Goal: Task Accomplishment & Management: Manage account settings

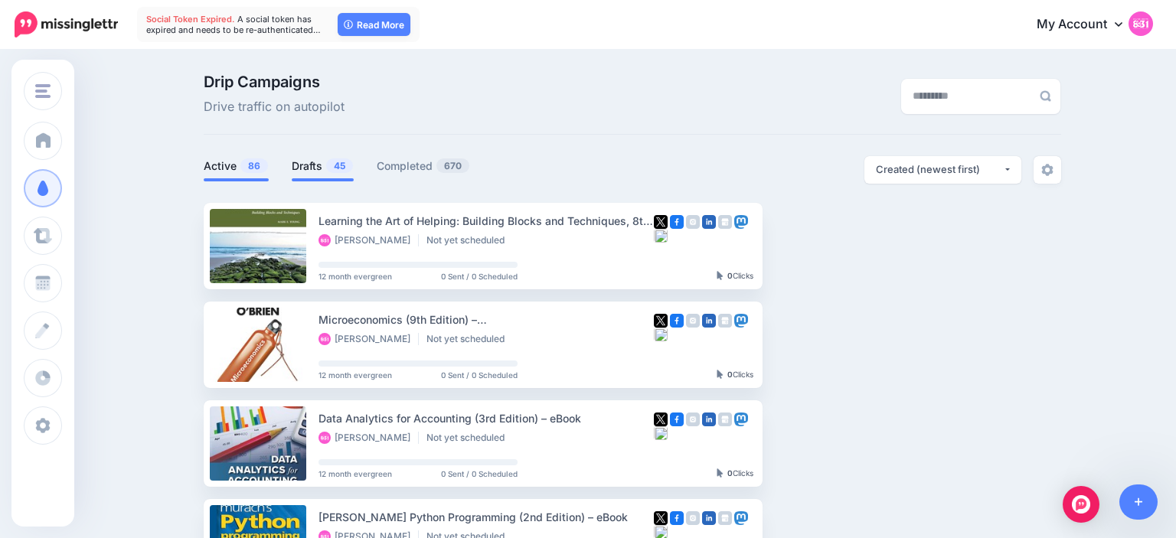
click at [227, 168] on link "Active 86" at bounding box center [236, 166] width 65 height 18
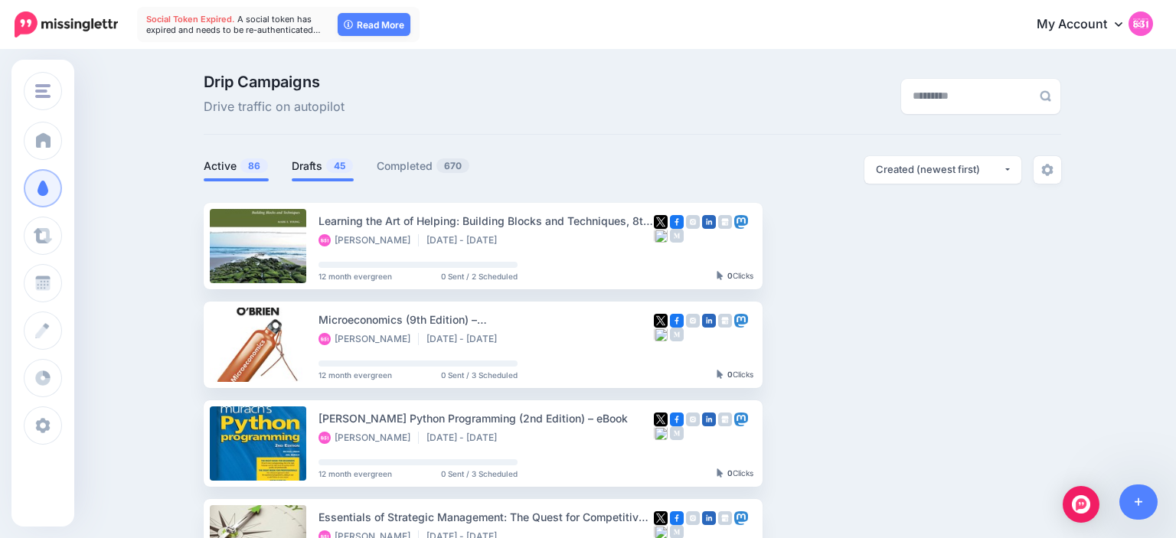
click at [313, 158] on link "Drafts 45" at bounding box center [323, 166] width 62 height 18
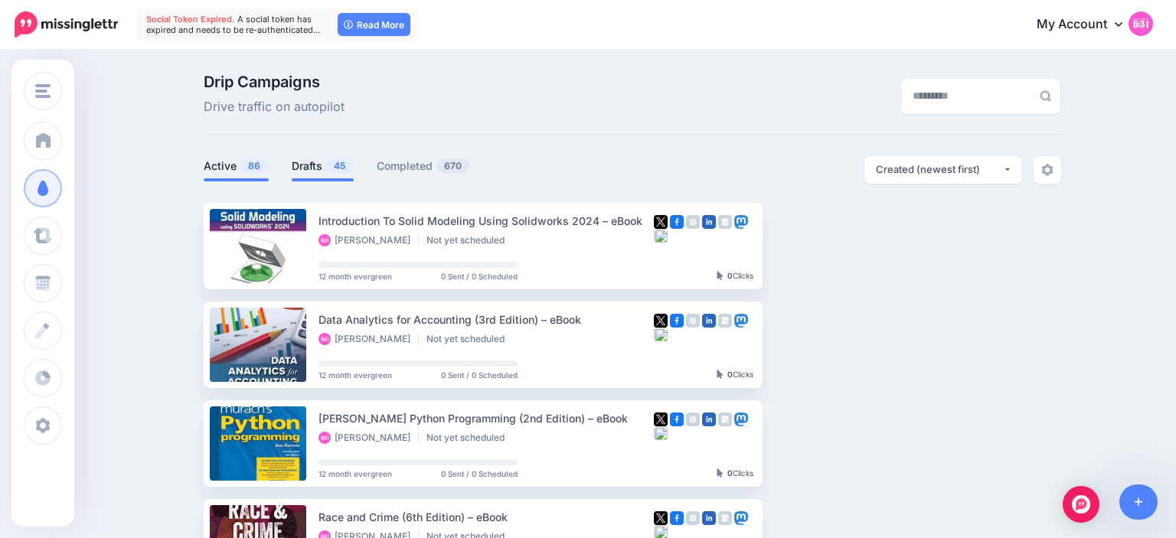
click at [234, 161] on link "Active 86" at bounding box center [236, 166] width 65 height 18
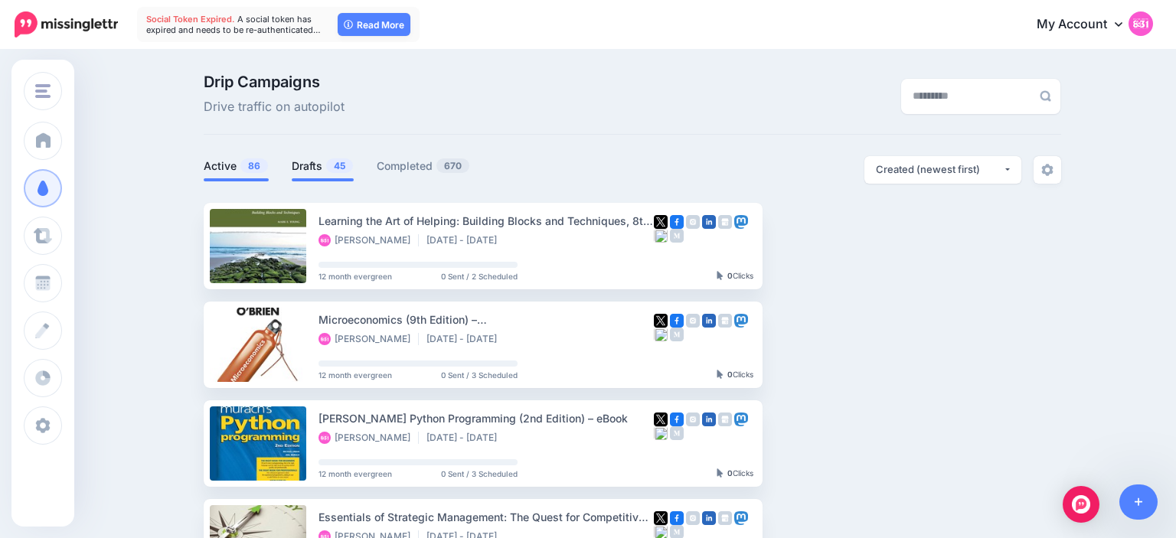
click at [312, 163] on link "Drafts 45" at bounding box center [323, 166] width 62 height 18
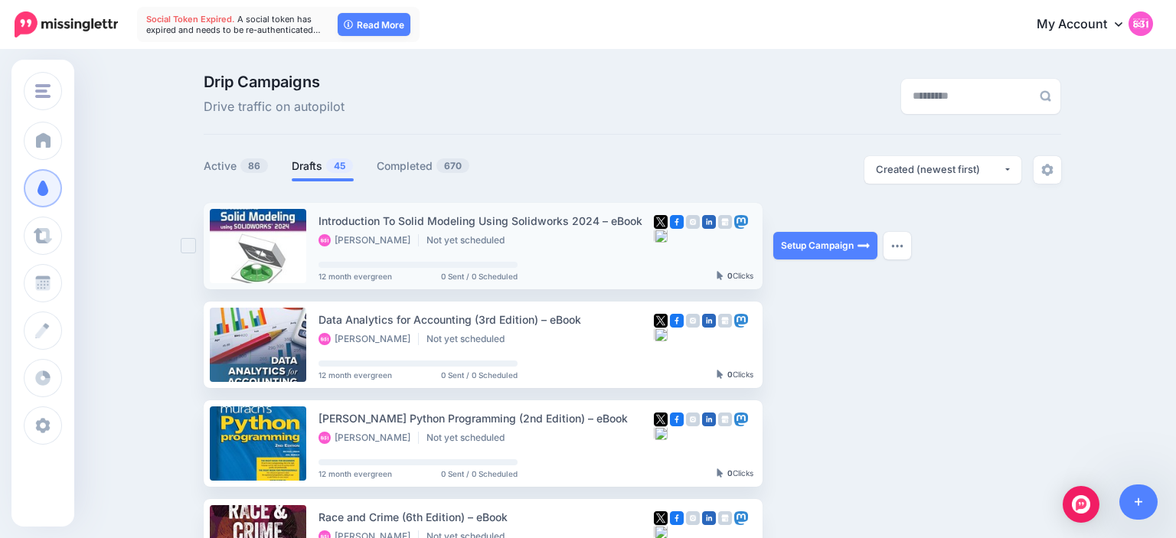
click at [186, 248] on ins at bounding box center [188, 245] width 15 height 15
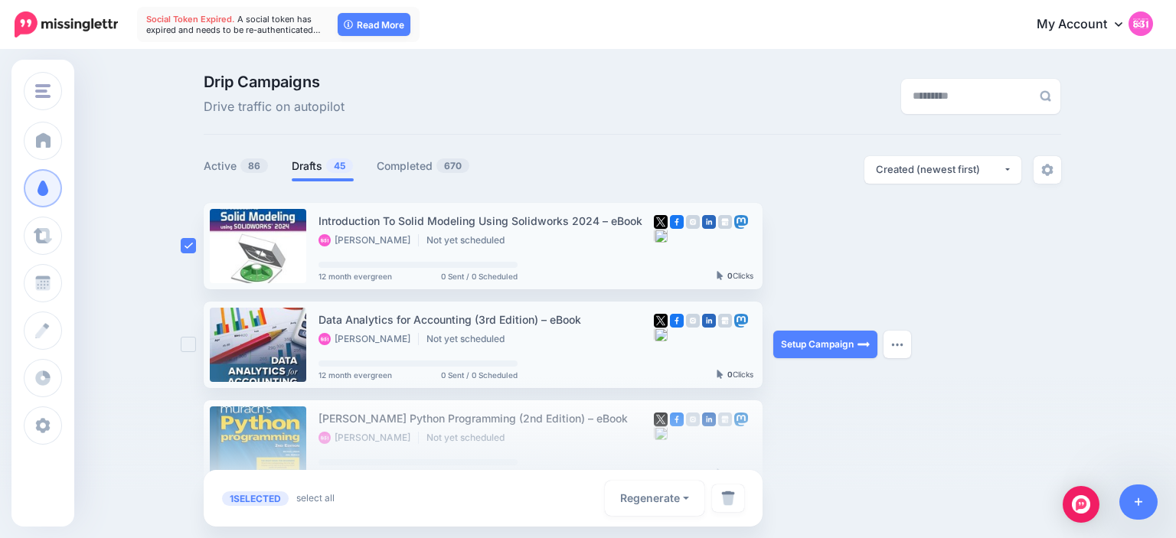
click at [187, 338] on ins at bounding box center [188, 344] width 15 height 15
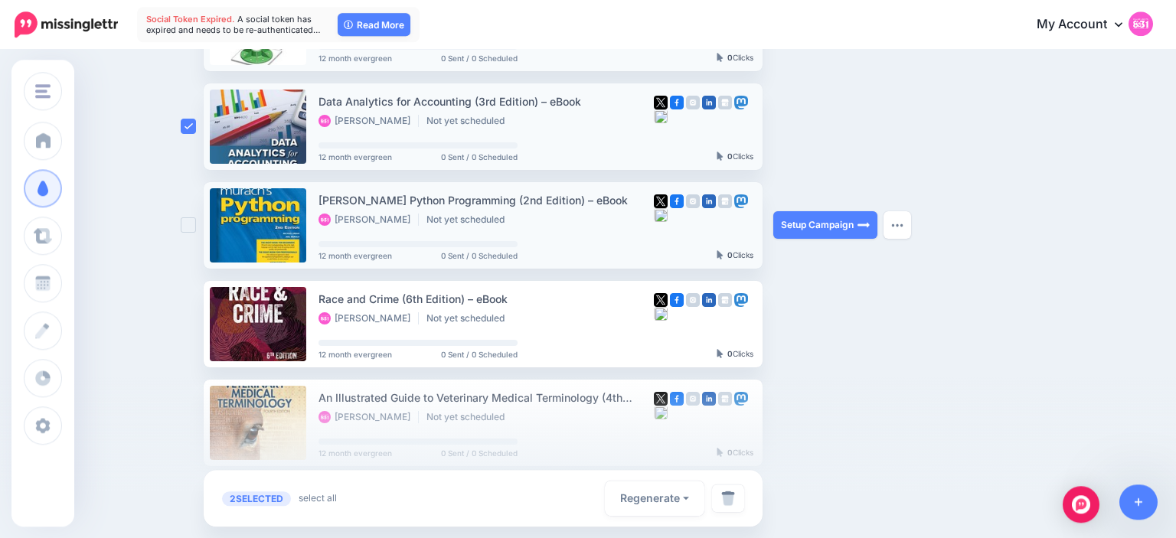
scroll to position [220, 0]
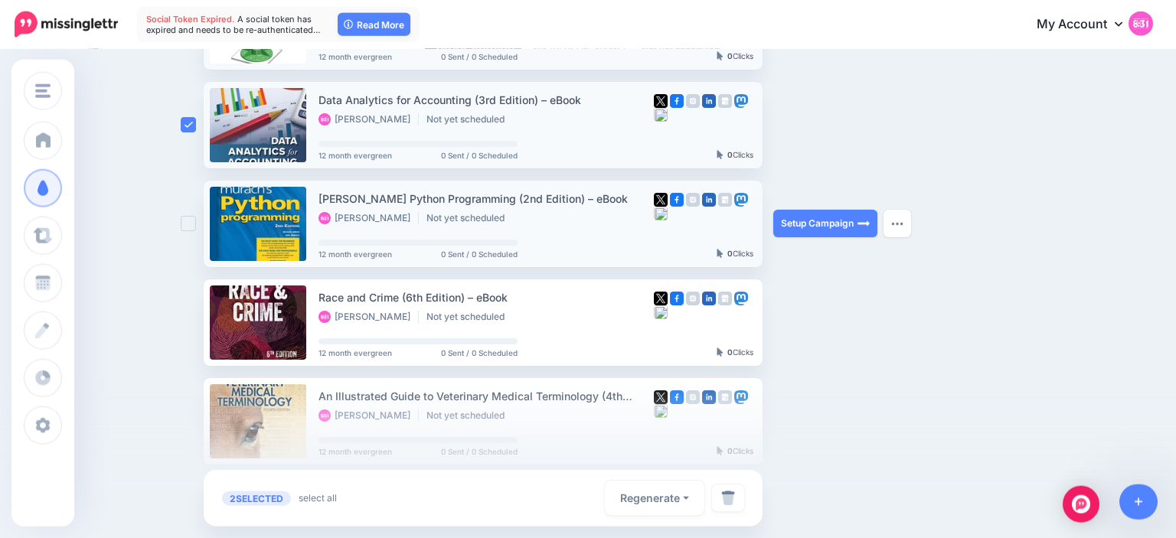
click at [186, 221] on ins at bounding box center [188, 223] width 15 height 15
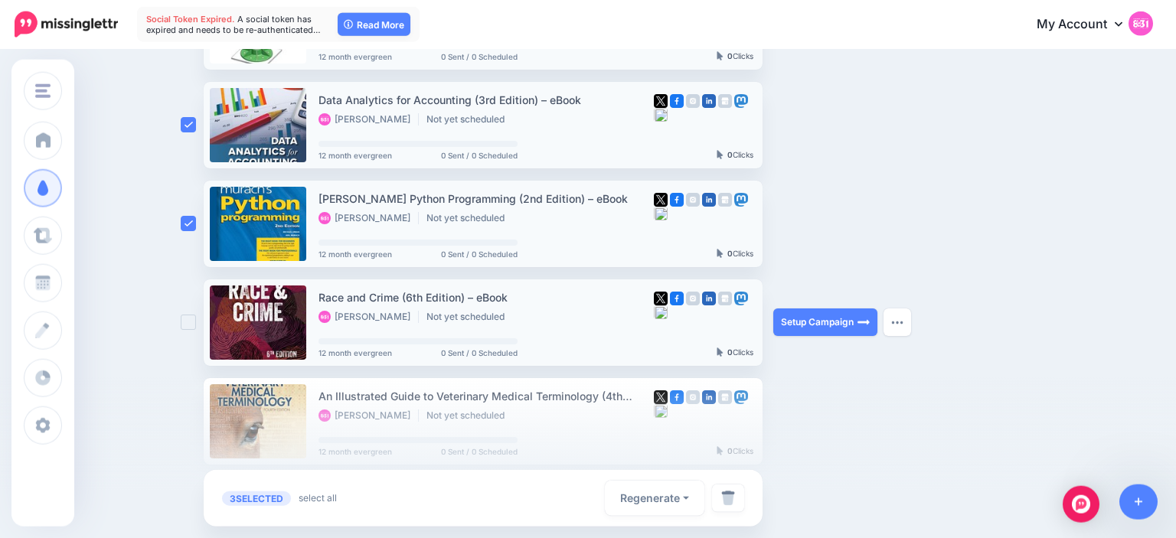
click at [186, 324] on ins at bounding box center [188, 322] width 15 height 15
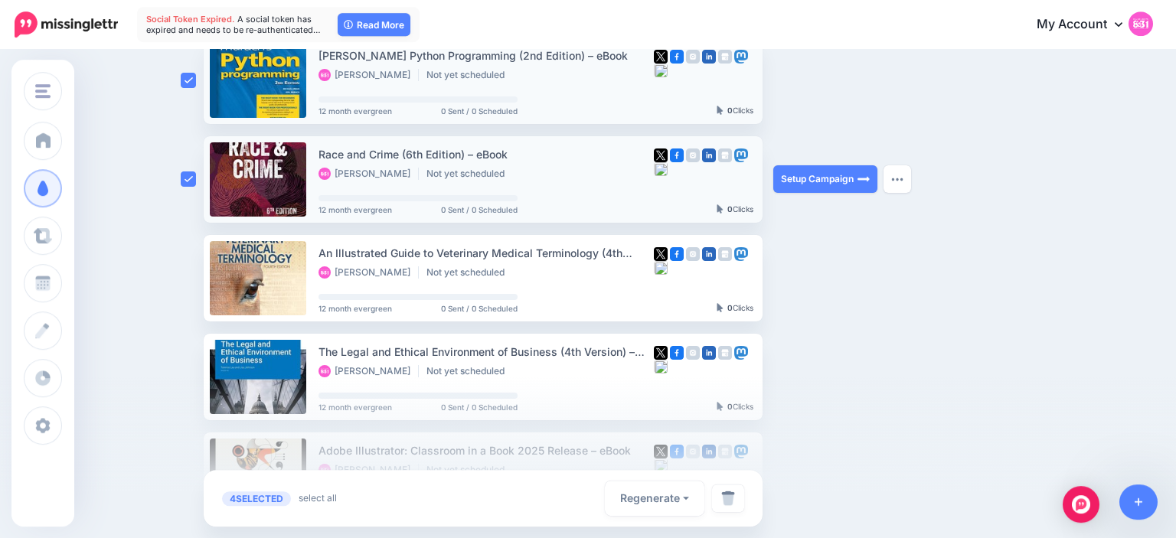
scroll to position [371, 0]
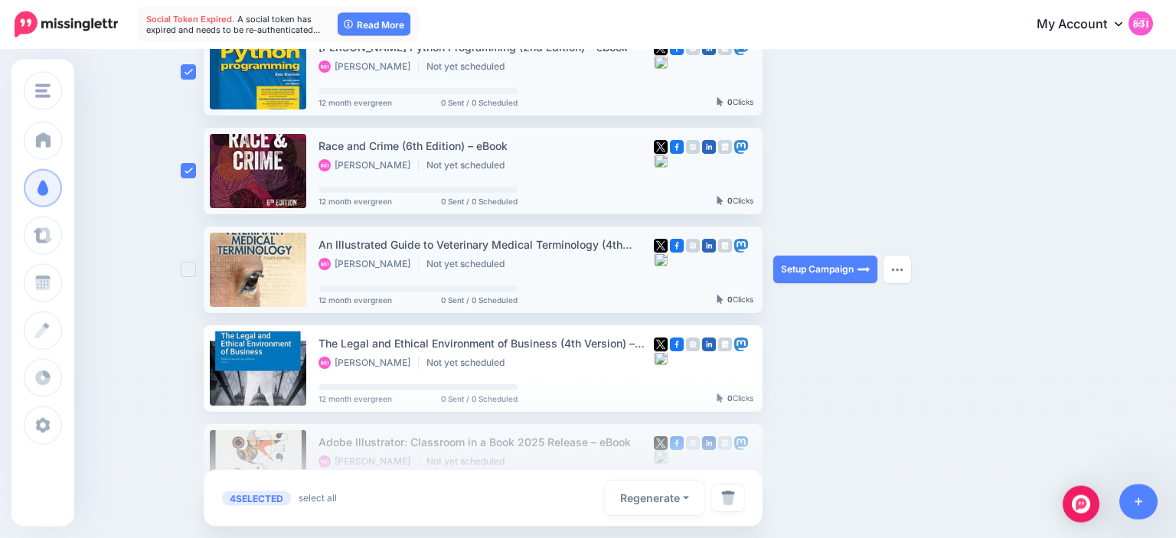
click at [188, 269] on ins at bounding box center [188, 269] width 15 height 15
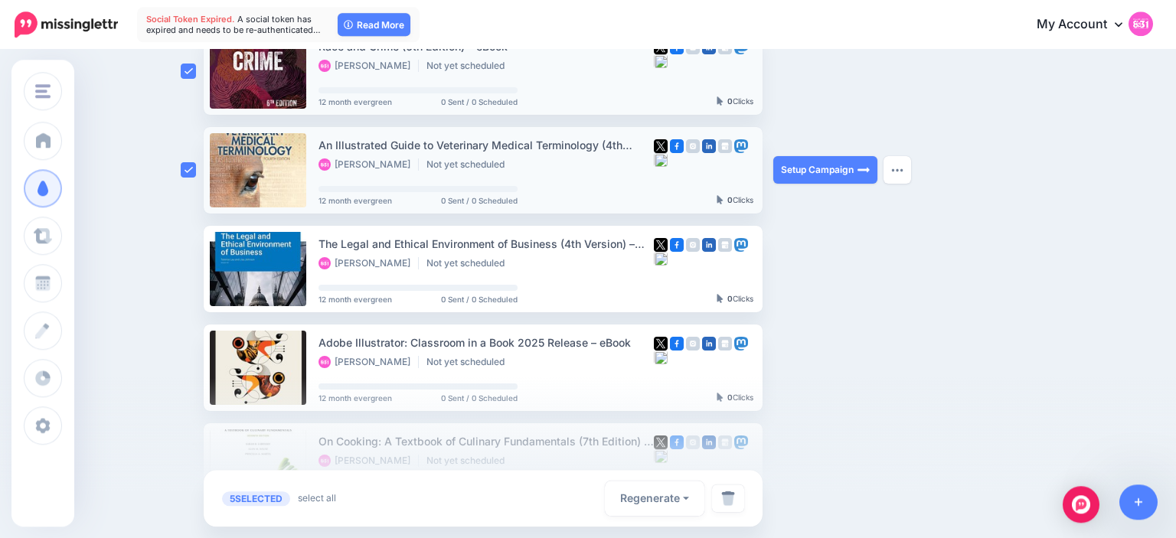
scroll to position [478, 0]
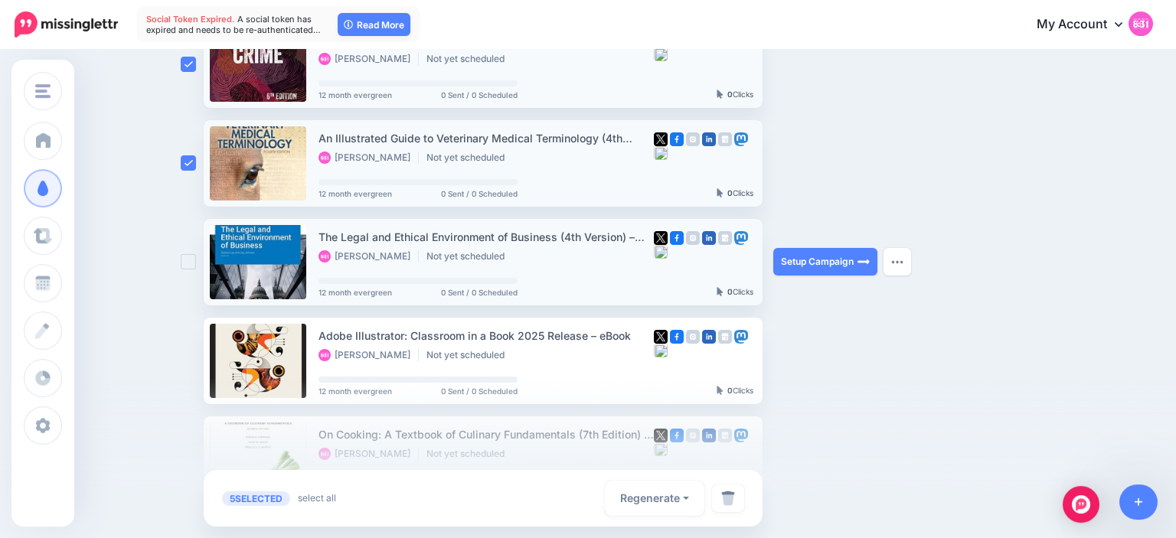
click at [189, 261] on ins at bounding box center [188, 261] width 15 height 15
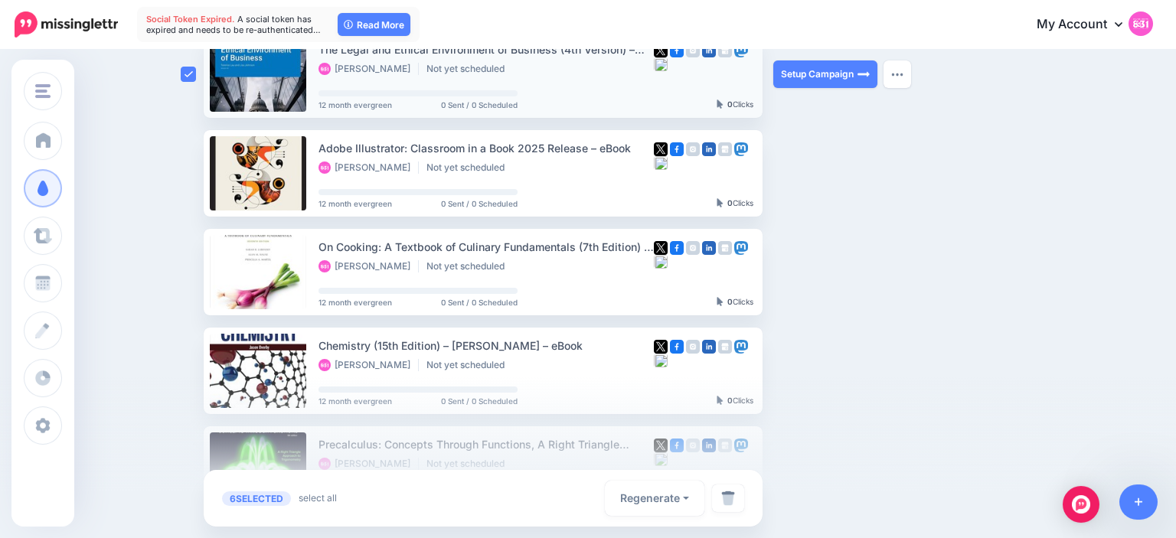
scroll to position [666, 0]
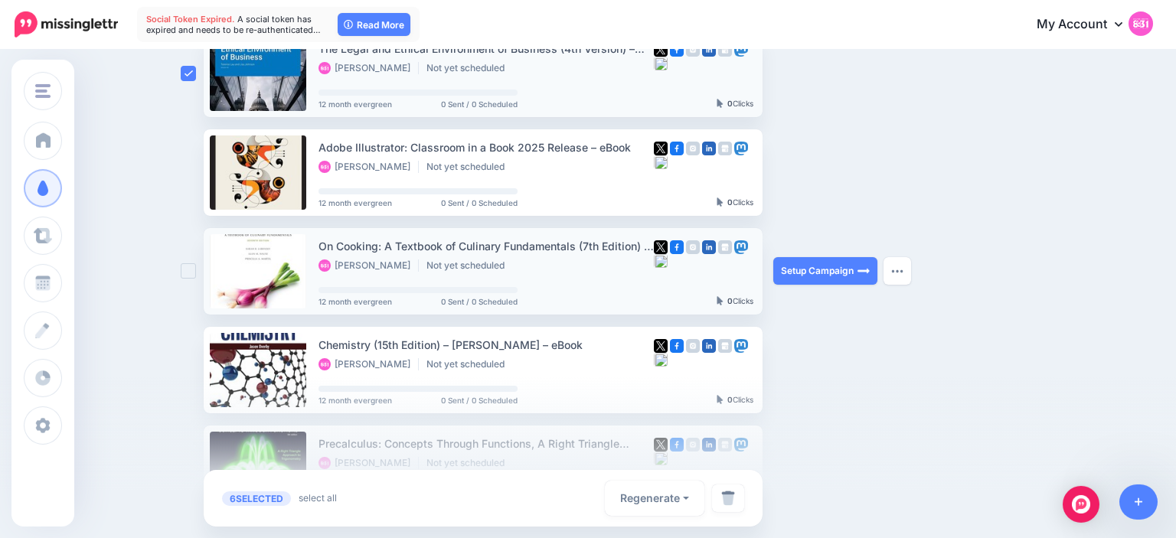
click at [188, 270] on ins at bounding box center [188, 270] width 15 height 15
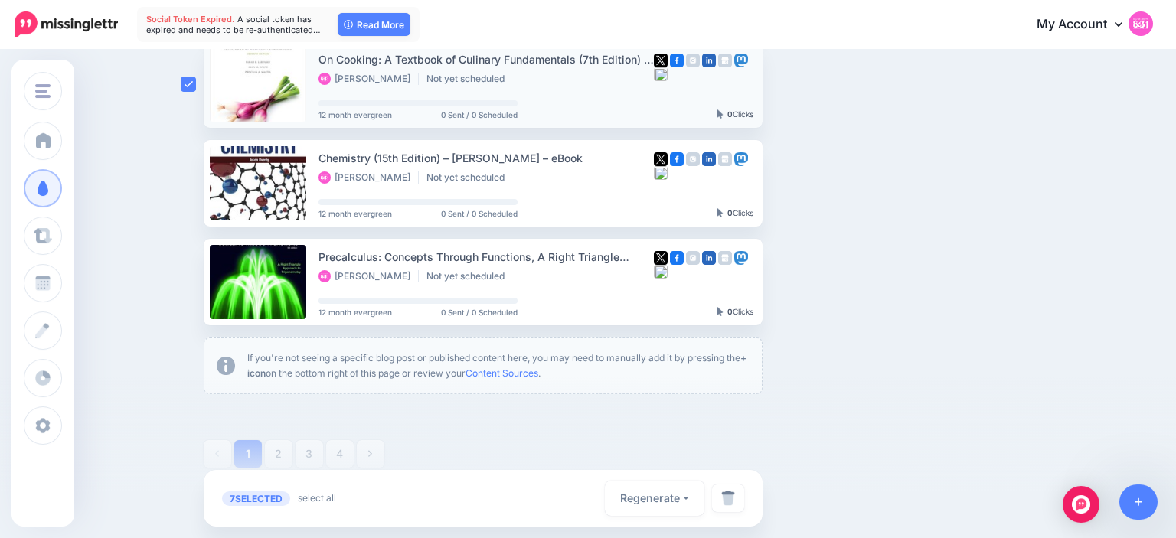
scroll to position [853, 0]
click at [717, 505] on link at bounding box center [728, 498] width 32 height 28
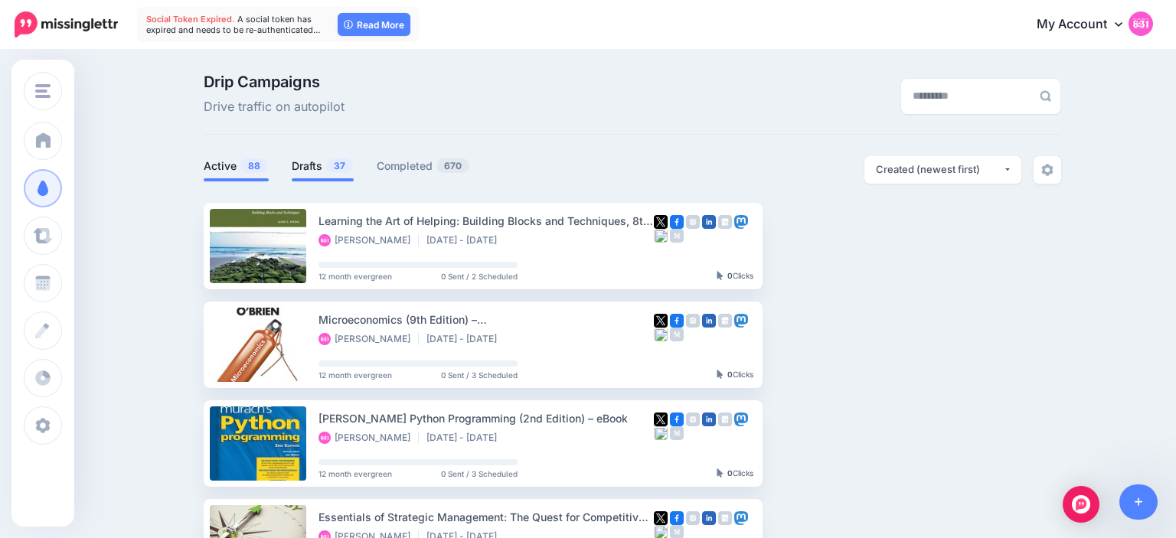
click at [308, 161] on link "Drafts 37" at bounding box center [323, 166] width 62 height 18
